Goal: Check status: Check status

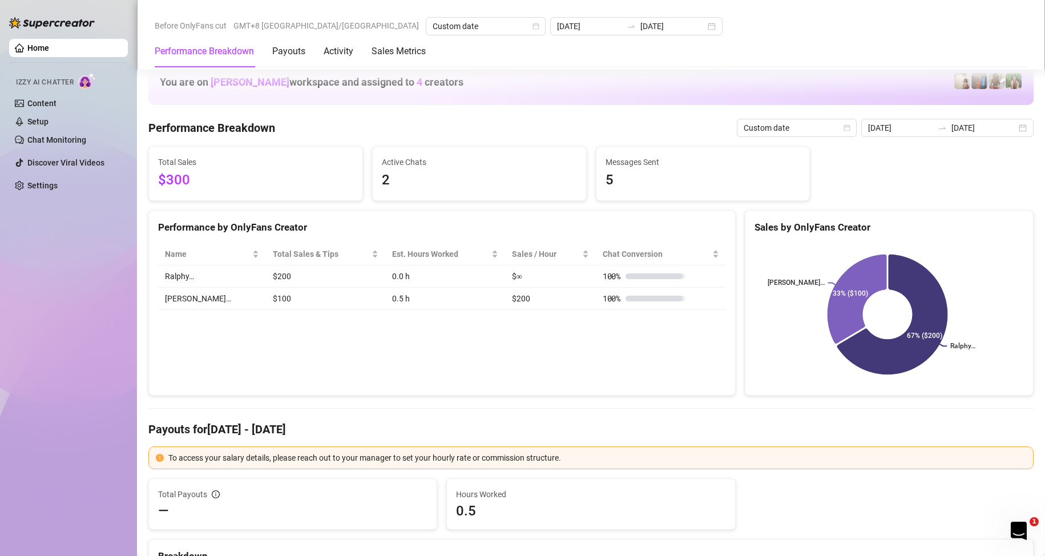
scroll to position [1027, 0]
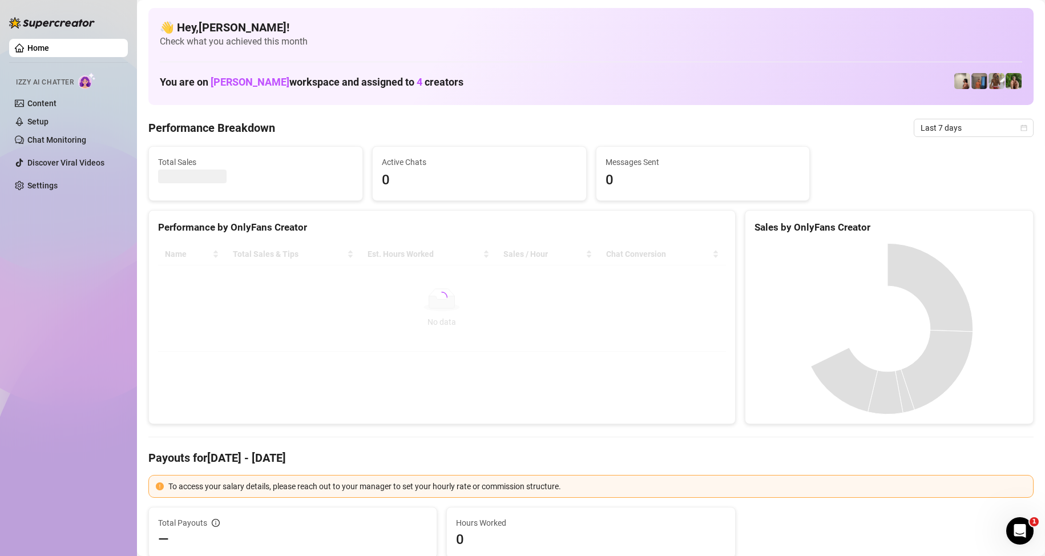
drag, startPoint x: 967, startPoint y: 133, endPoint x: 962, endPoint y: 197, distance: 64.7
click at [967, 131] on span "Last 7 days" at bounding box center [974, 127] width 106 height 17
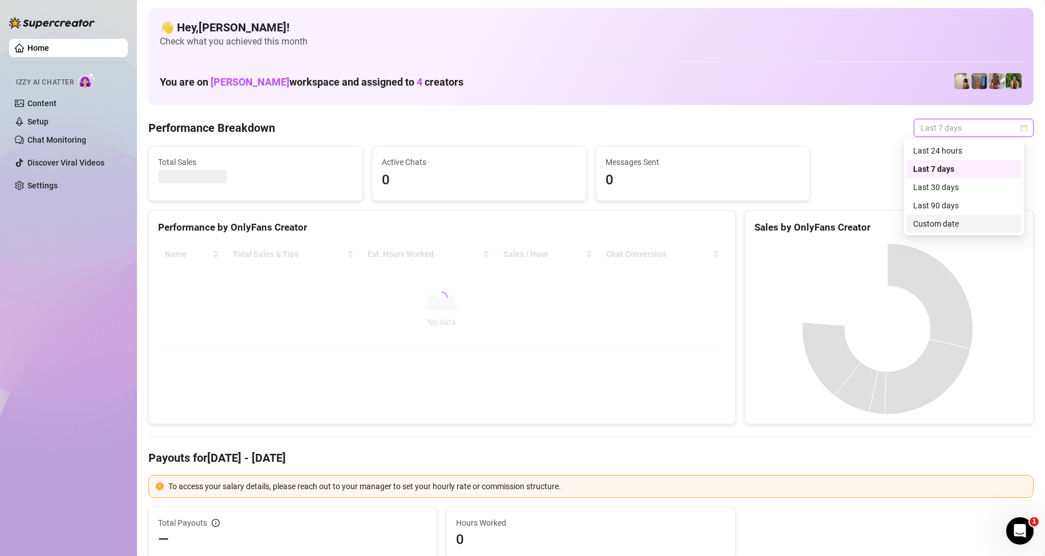
click at [948, 226] on div "Custom date" at bounding box center [964, 223] width 102 height 13
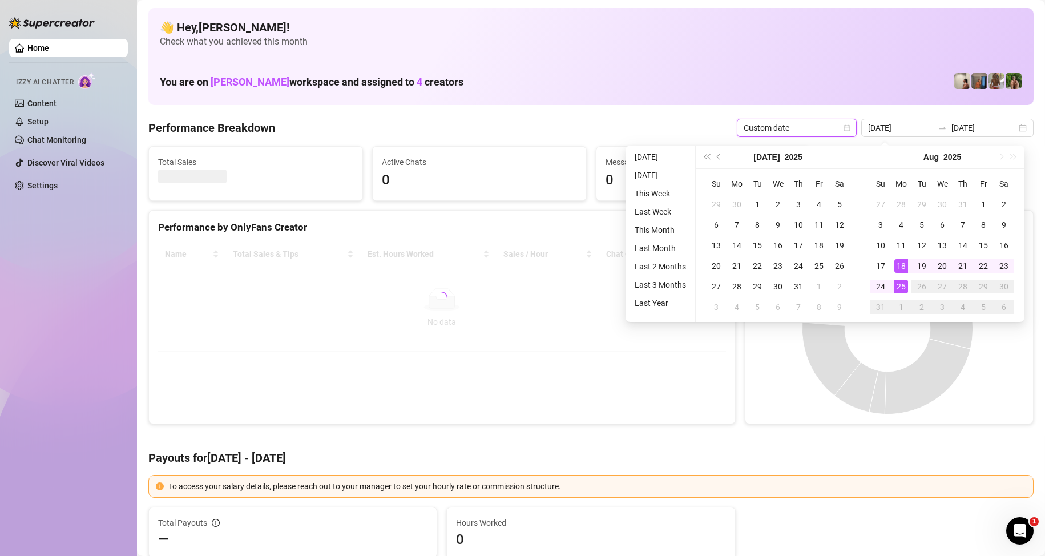
type input "[DATE]"
click at [907, 290] on div "25" at bounding box center [901, 287] width 14 height 14
type input "2025-08-25"
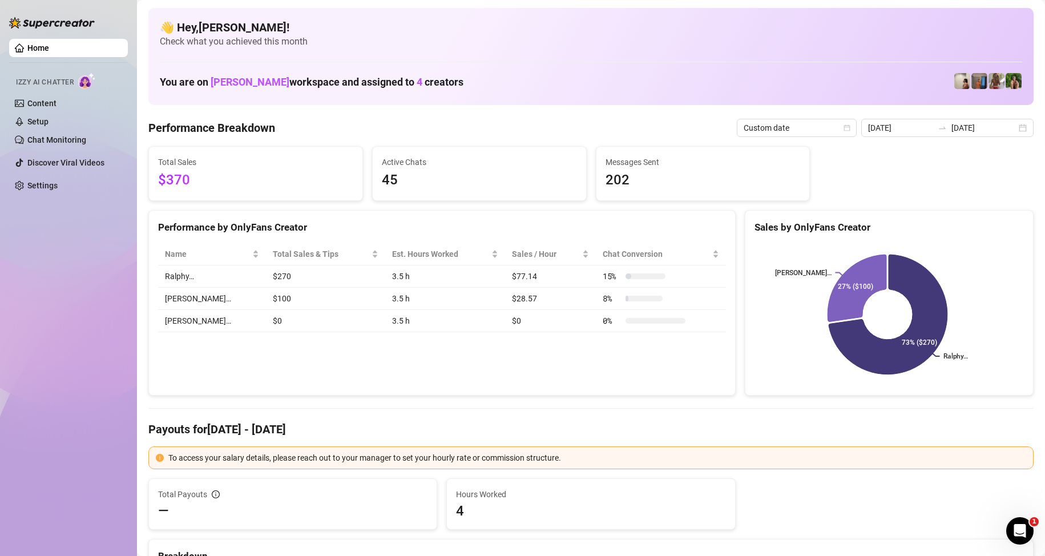
click at [948, 127] on div at bounding box center [942, 127] width 18 height 9
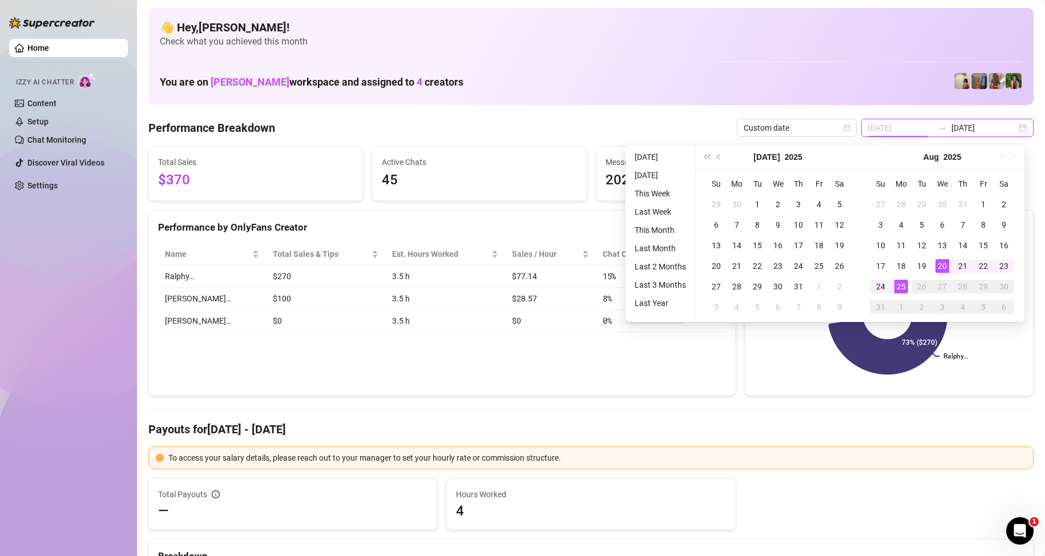
type input "2025-08-25"
click at [903, 291] on div "25" at bounding box center [901, 287] width 14 height 14
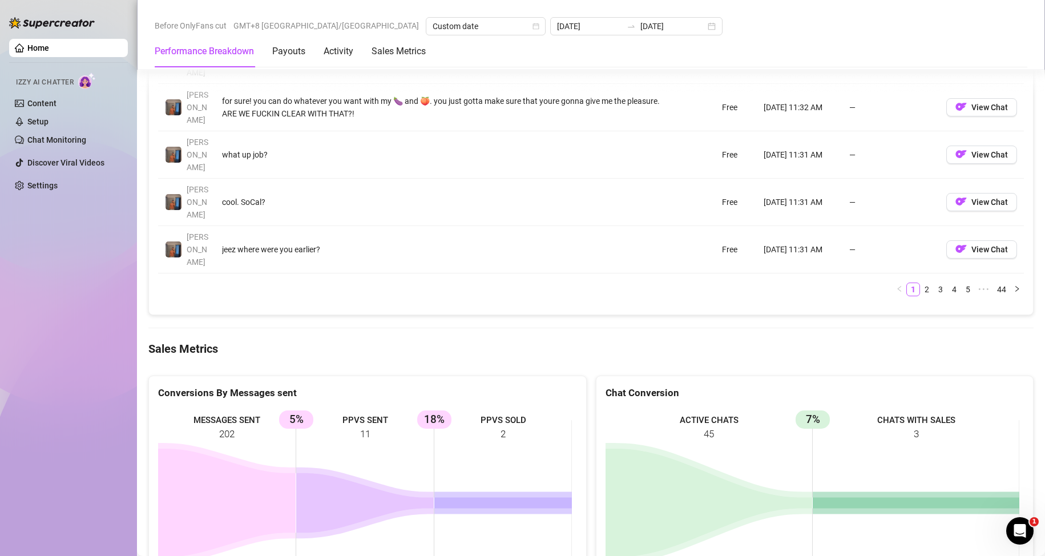
scroll to position [1484, 0]
